Goal: Check status: Check status

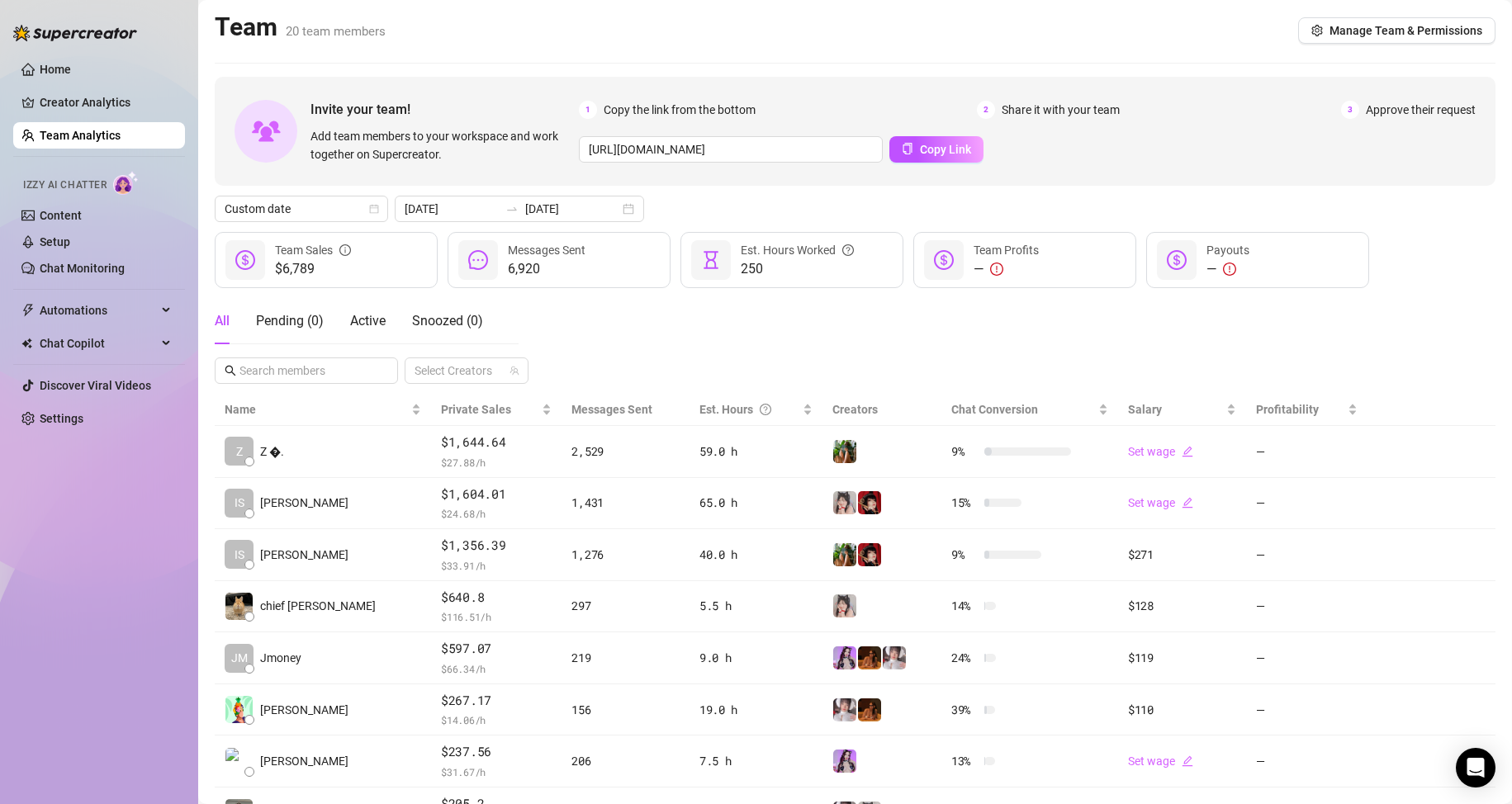
scroll to position [234, 0]
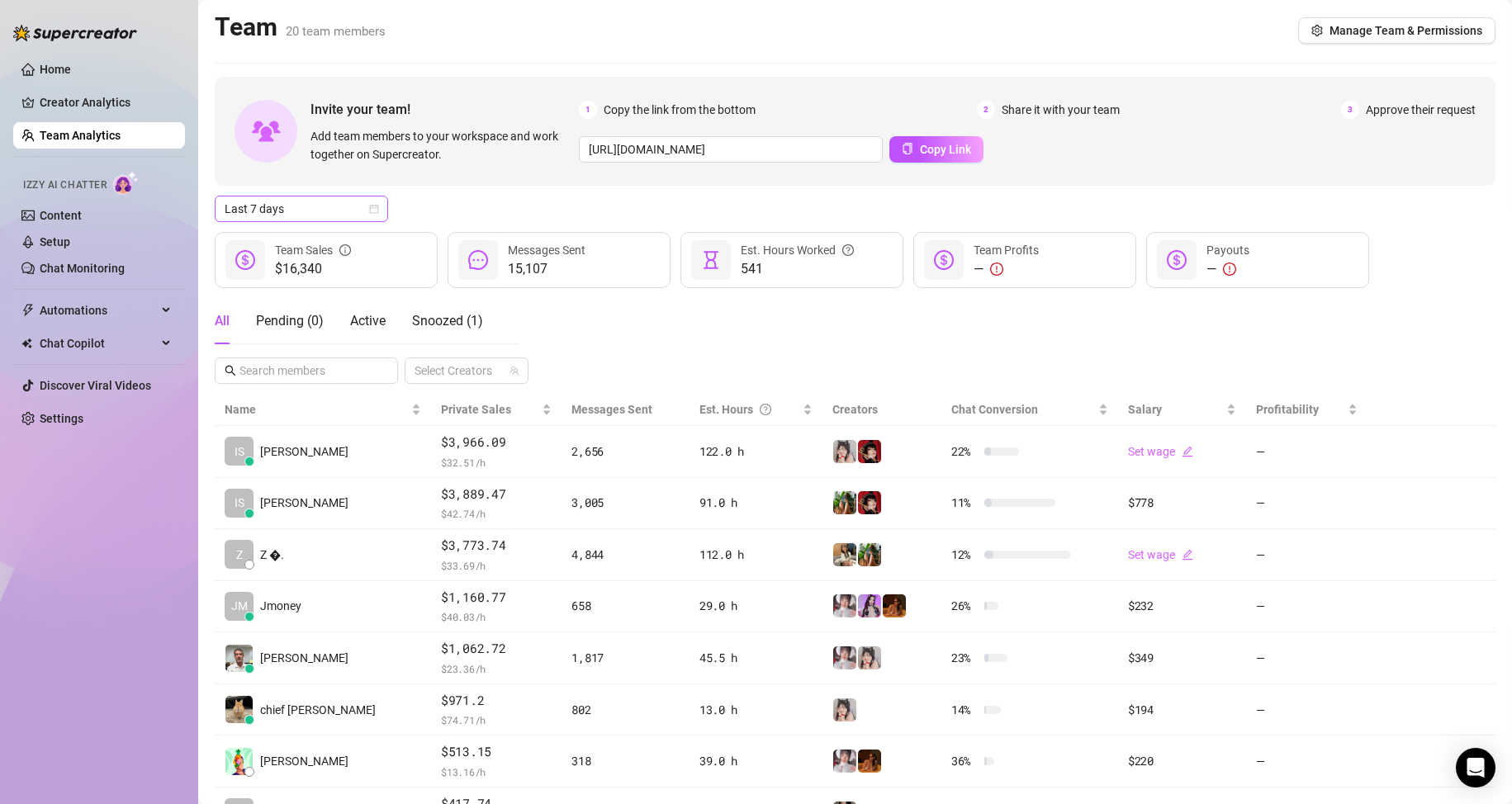
click at [347, 213] on span "Last 7 days" at bounding box center [301, 208] width 154 height 24
click at [355, 341] on div "Custom date" at bounding box center [301, 347] width 147 height 18
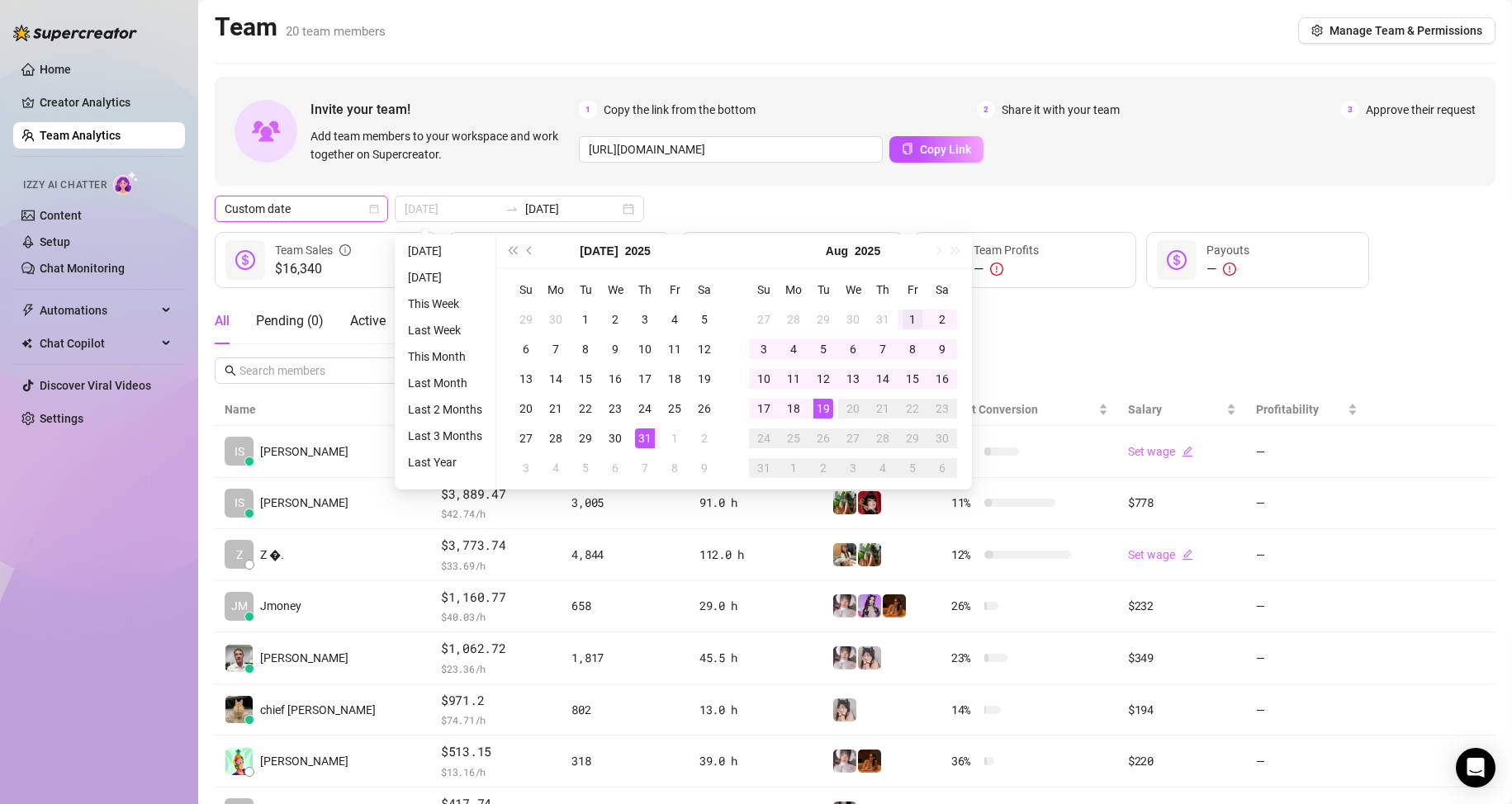
type input "[DATE]"
click at [905, 316] on div "1" at bounding box center [912, 319] width 20 height 20
type input "[DATE]"
click at [460, 216] on input "2025-08-01" at bounding box center [451, 209] width 94 height 18
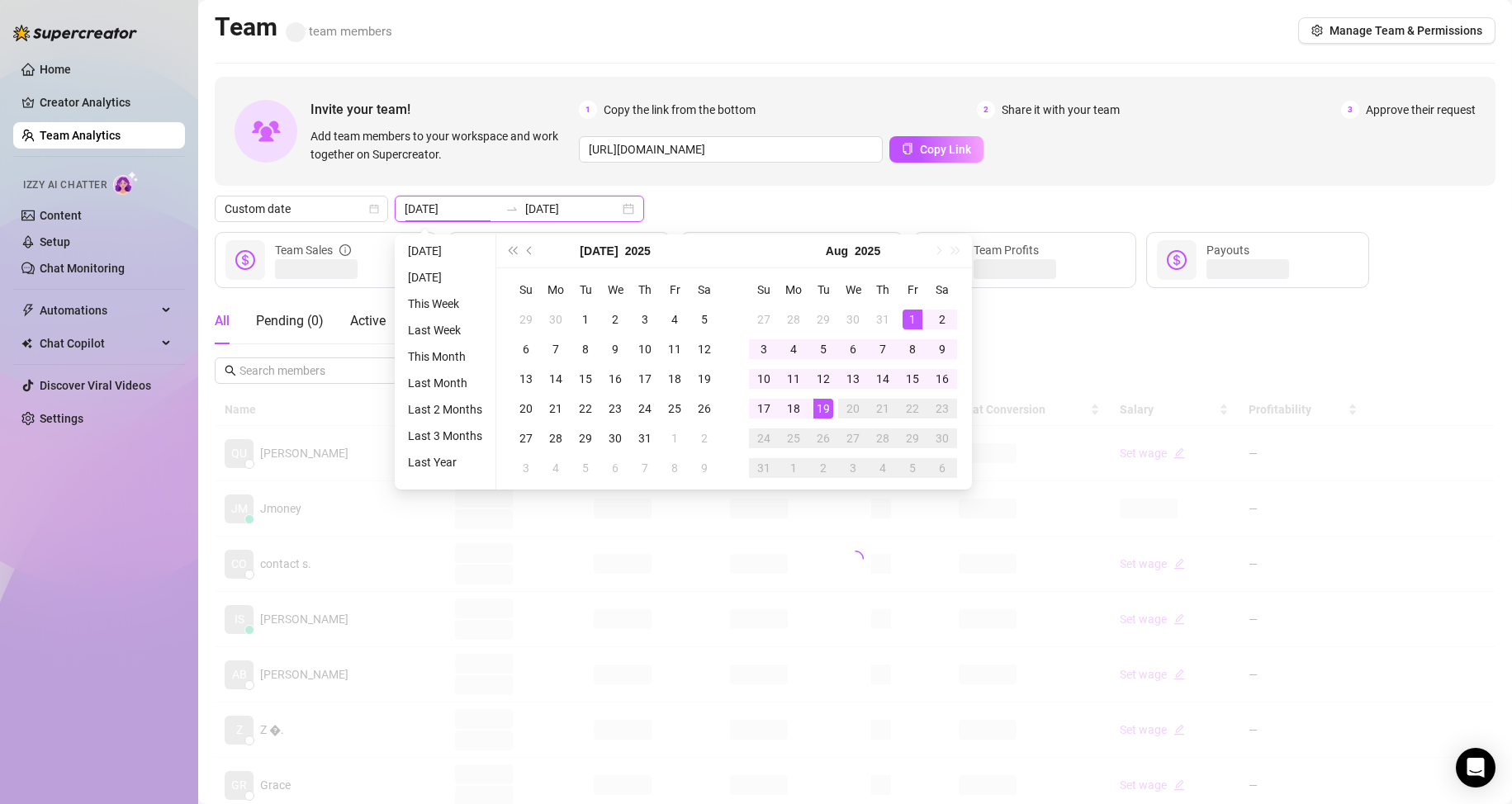
click at [439, 203] on input "2025-08-01" at bounding box center [451, 209] width 94 height 18
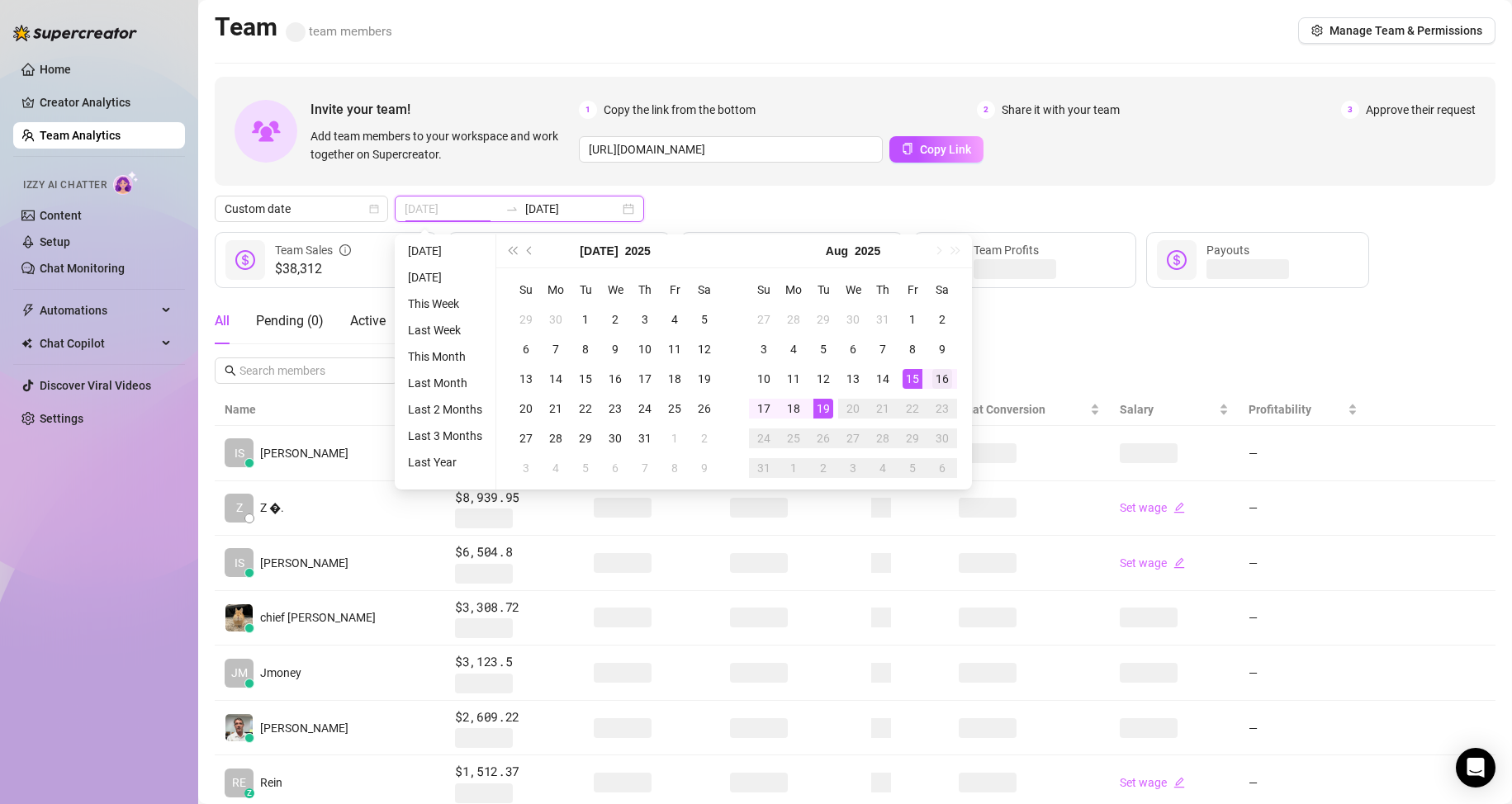
type input "[DATE]"
click at [947, 380] on div "16" at bounding box center [942, 379] width 20 height 20
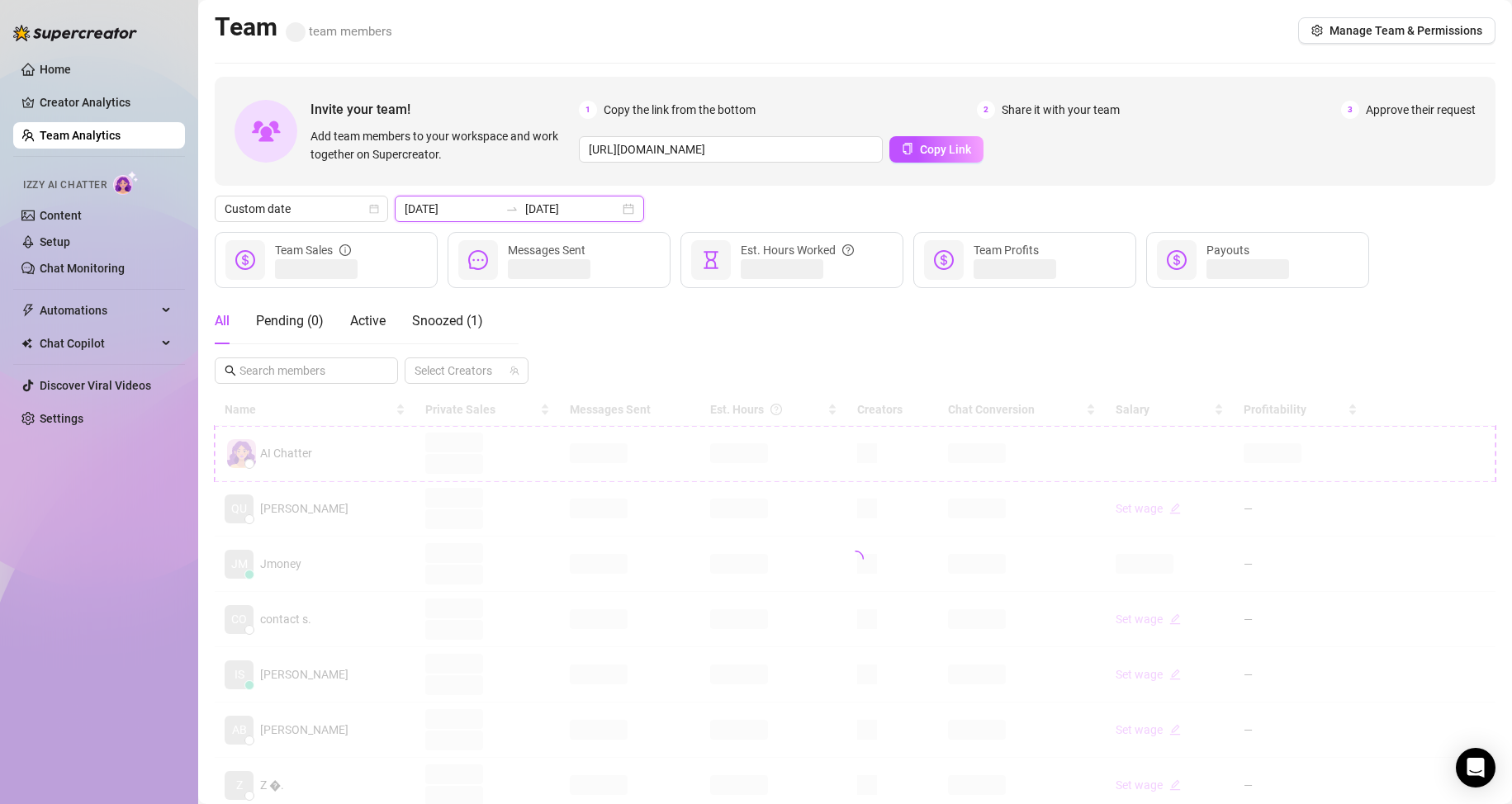
click at [551, 216] on input "[DATE]" at bounding box center [572, 209] width 94 height 18
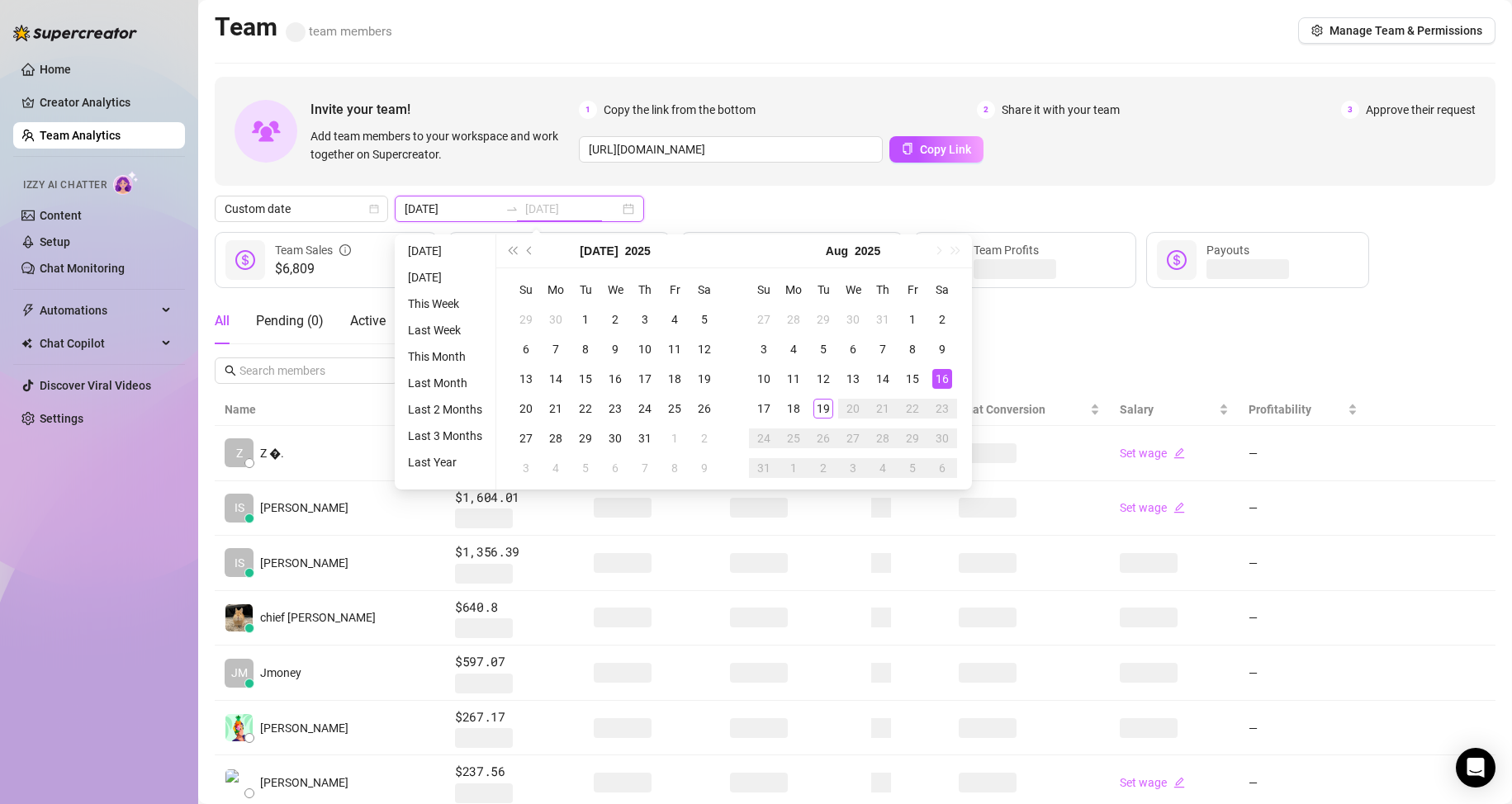
type input "[DATE]"
click at [943, 381] on div "16" at bounding box center [942, 379] width 20 height 20
click at [813, 412] on div "19" at bounding box center [823, 409] width 20 height 20
type input "[DATE]"
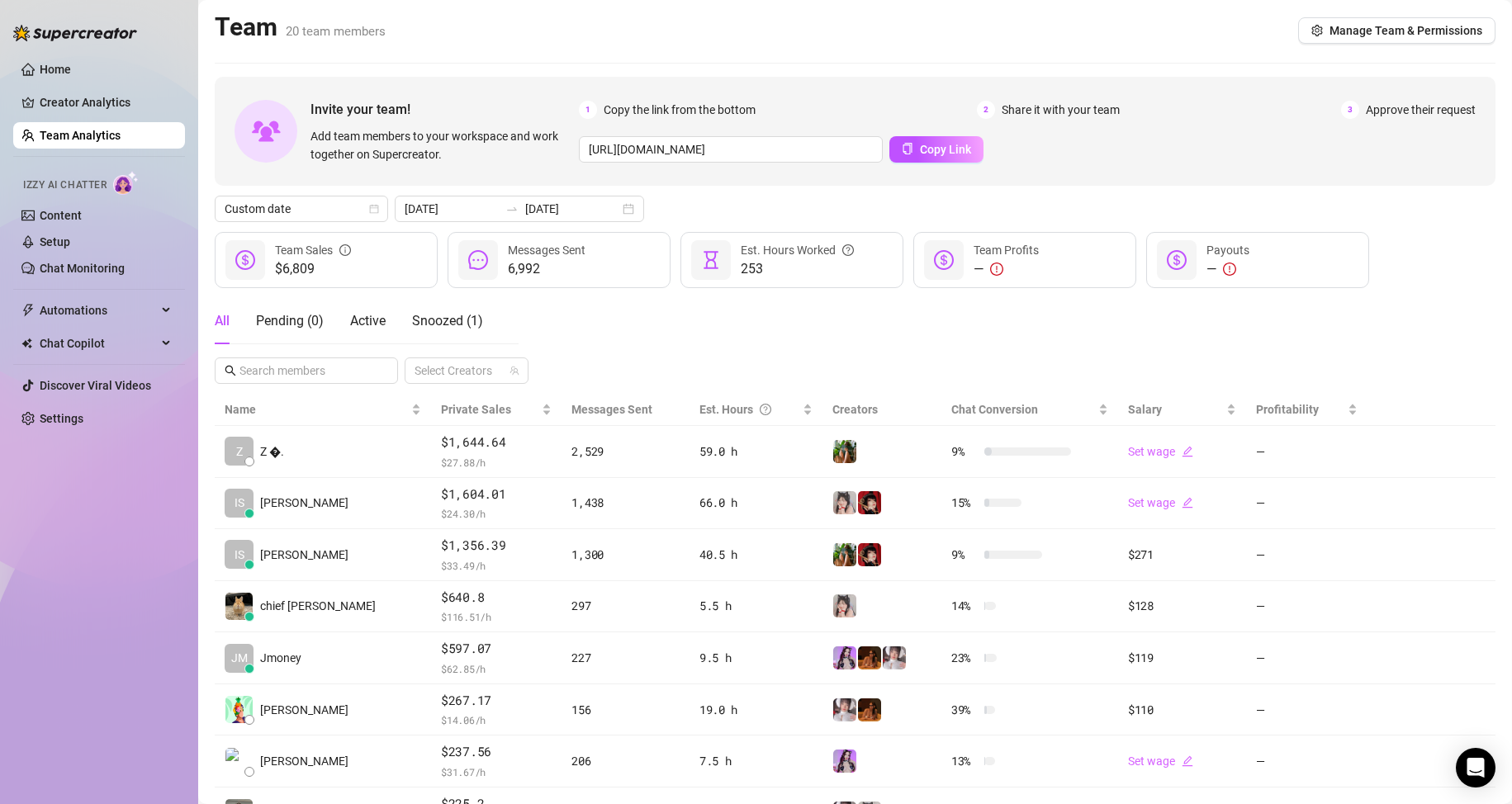
click at [1060, 358] on div "All Pending ( 0 ) Active Snoozed ( 1 ) Select Creators" at bounding box center [855, 341] width 1280 height 86
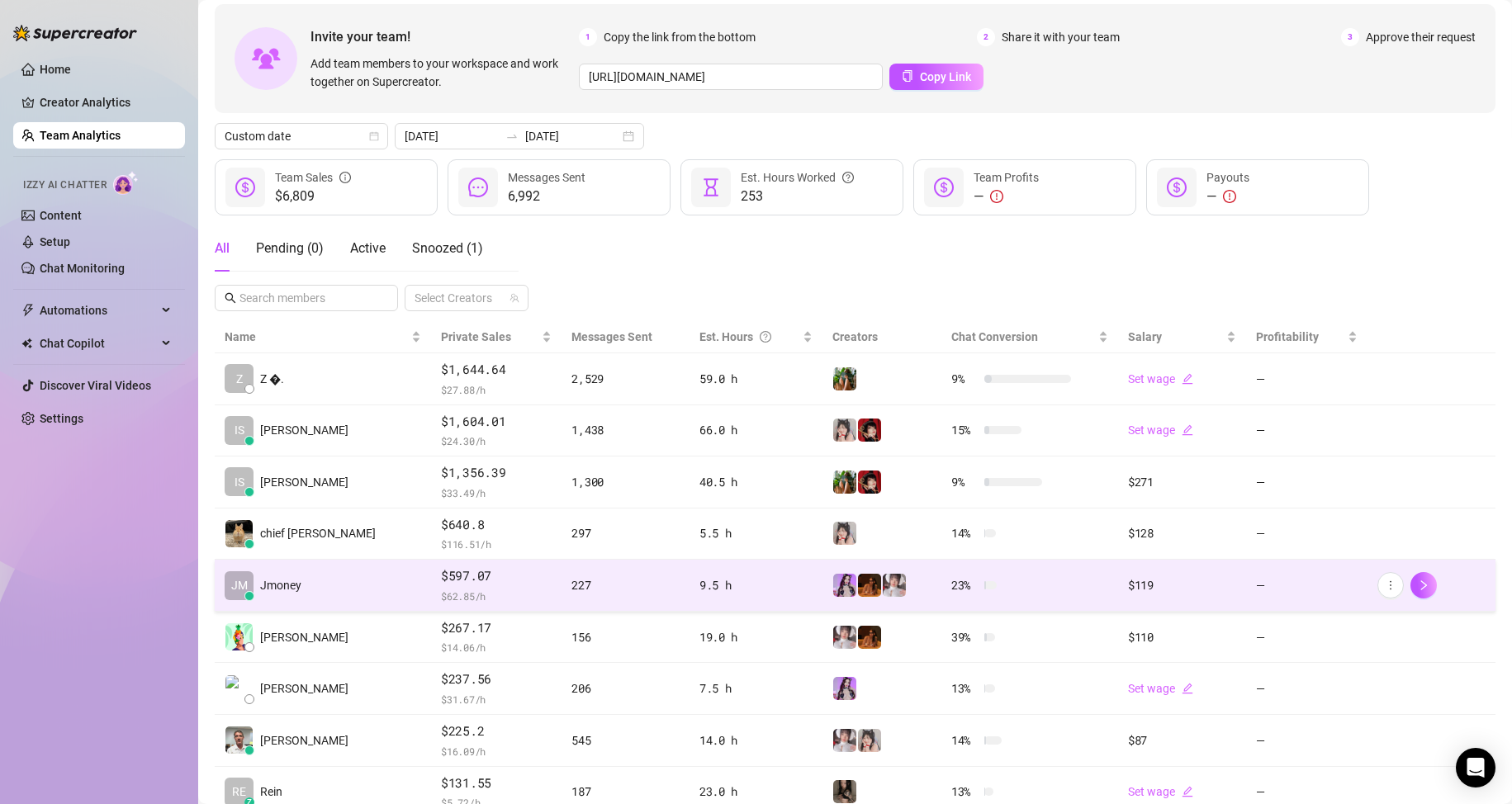
scroll to position [82, 0]
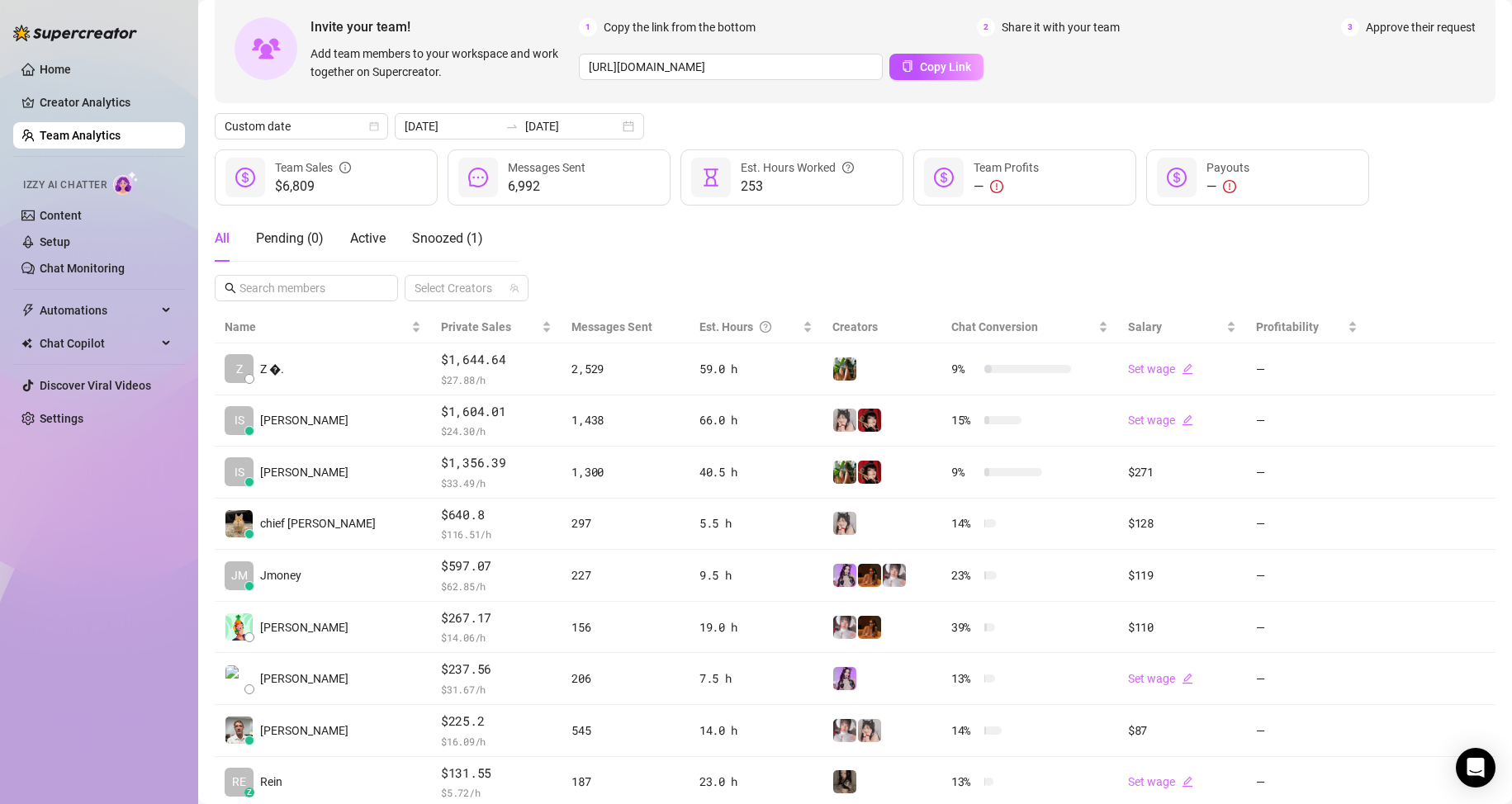
click at [121, 631] on div "Home Creator Analytics Team Analytics Izzy AI Chatter Content Setup Chat Monito…" at bounding box center [99, 394] width 172 height 790
